Goal: Task Accomplishment & Management: Manage account settings

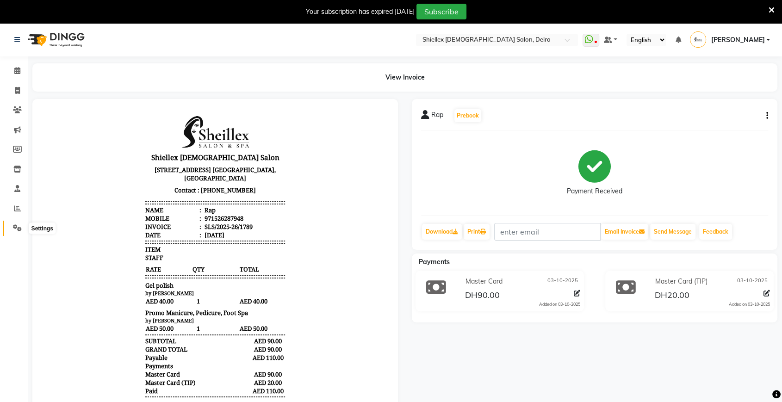
click at [17, 228] on icon at bounding box center [17, 227] width 9 height 7
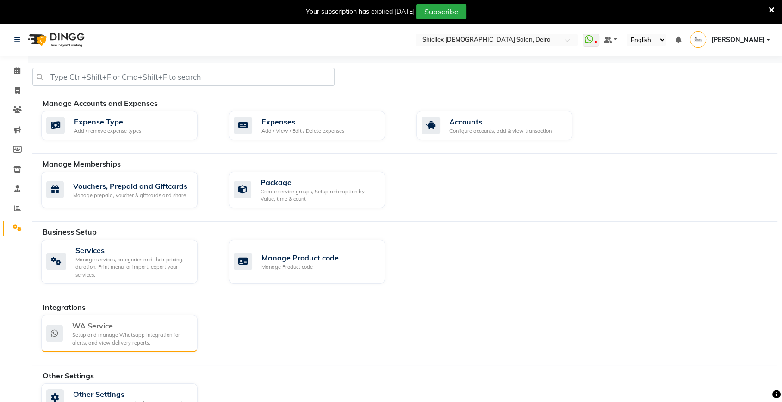
click at [118, 335] on div "Setup and manage Whatsapp Integration for alerts, and view delivery reports." at bounding box center [131, 338] width 118 height 15
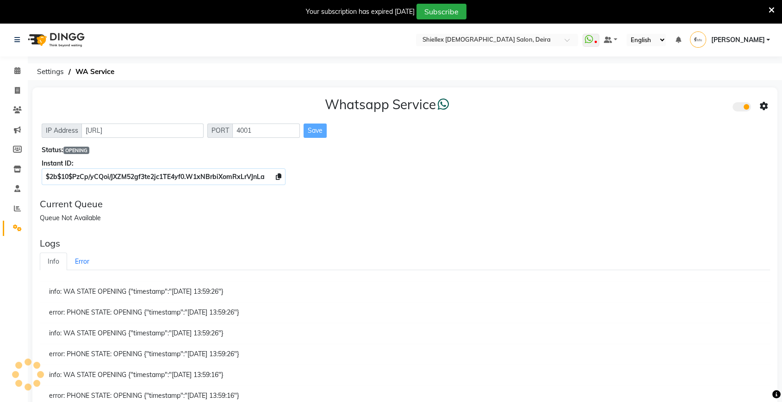
scroll to position [107, 0]
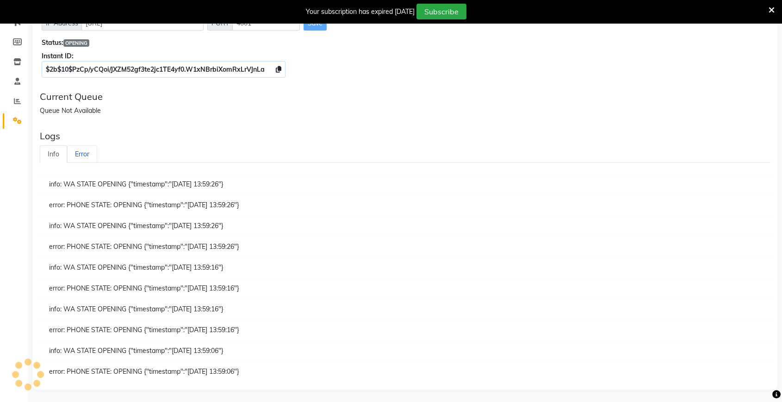
click at [76, 157] on link "Error" at bounding box center [82, 154] width 30 height 18
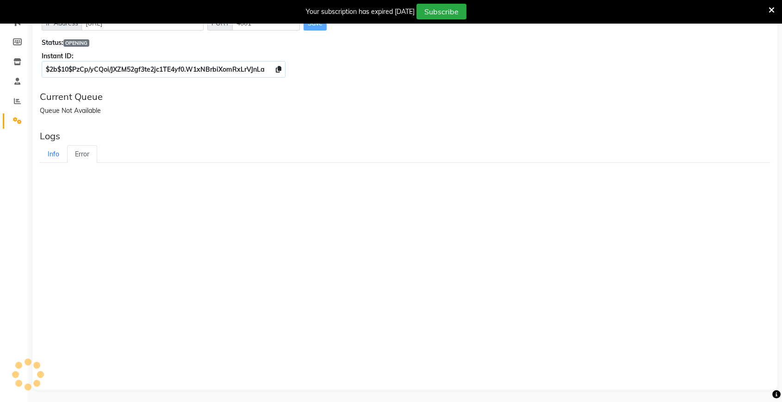
scroll to position [23, 0]
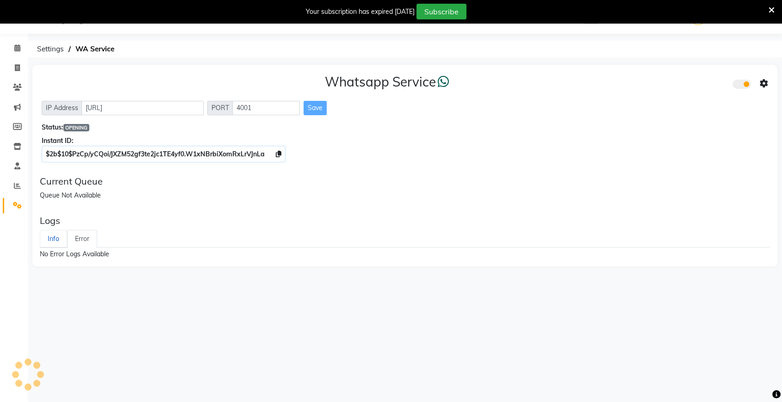
click at [49, 244] on link "Info" at bounding box center [53, 239] width 27 height 18
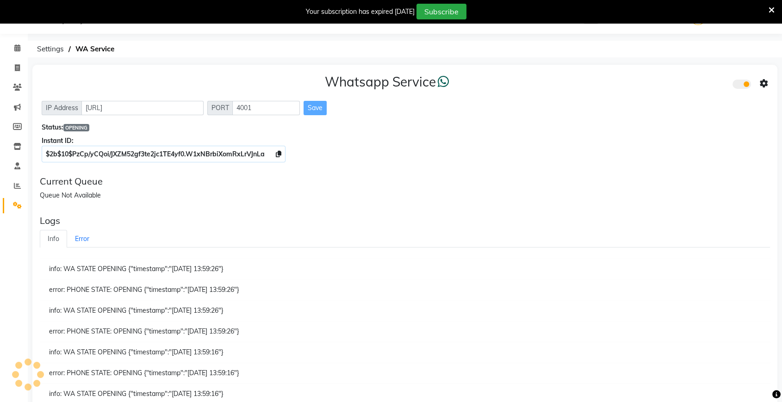
scroll to position [107, 0]
